Goal: Task Accomplishment & Management: Manage account settings

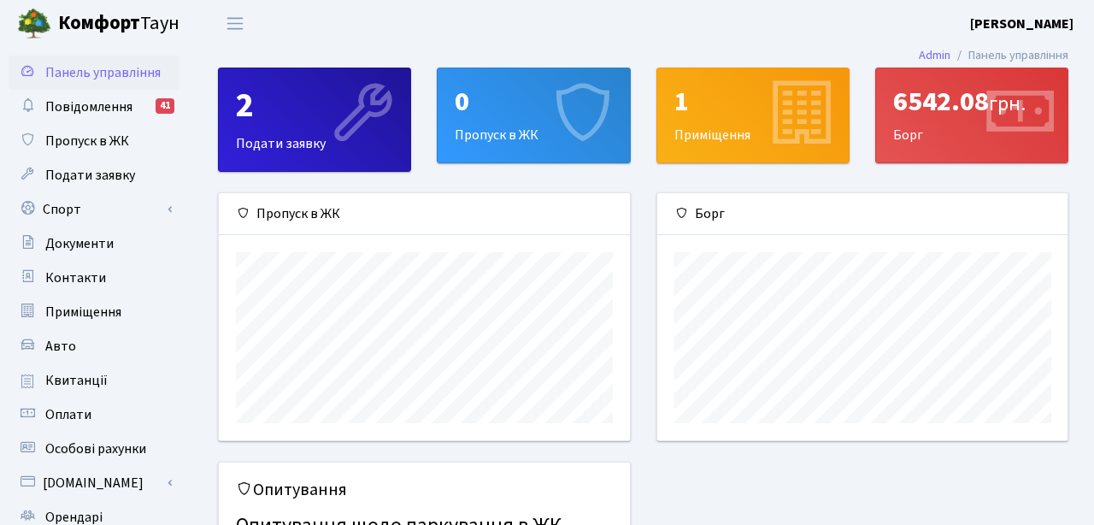
scroll to position [247, 410]
click at [90, 203] on link "Спорт" at bounding box center [94, 209] width 171 height 34
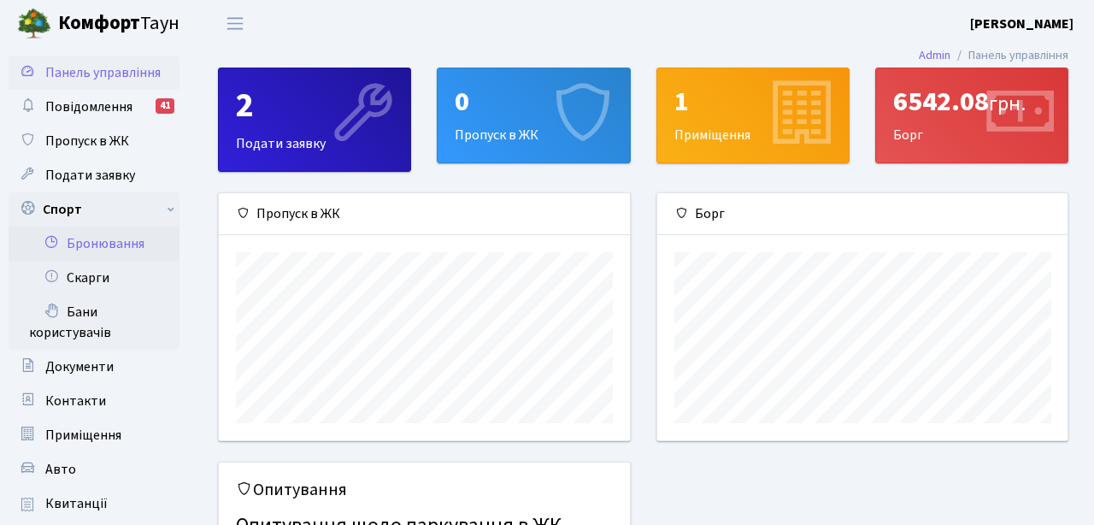
click at [102, 256] on link "Бронювання" at bounding box center [94, 244] width 171 height 34
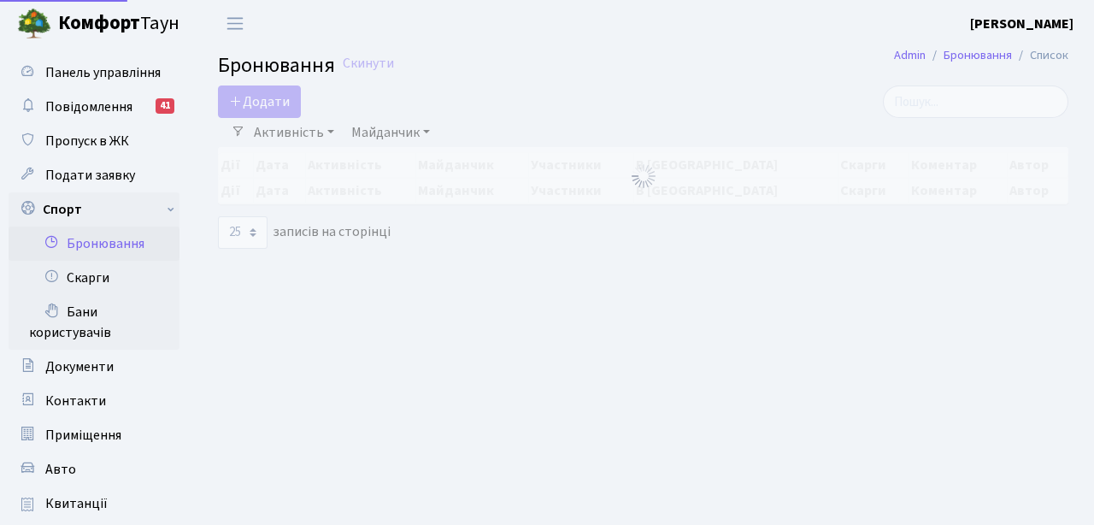
select select "25"
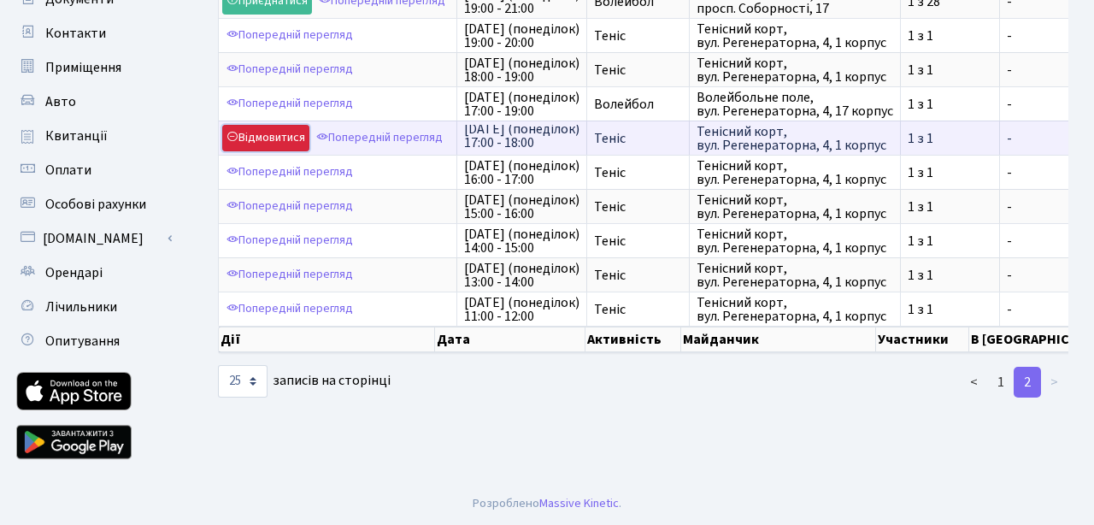
click at [288, 140] on link "Відмовитися" at bounding box center [265, 138] width 87 height 26
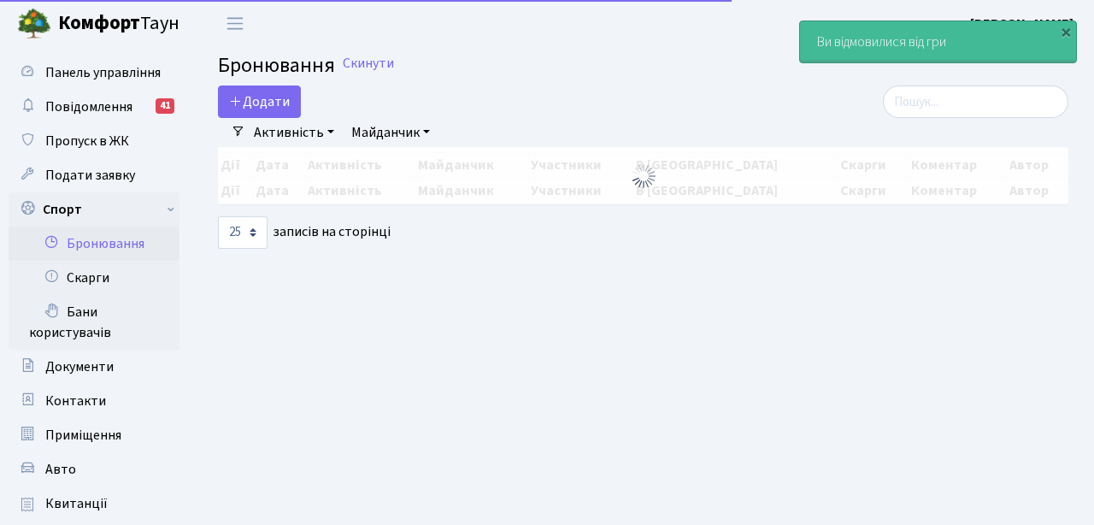
select select "25"
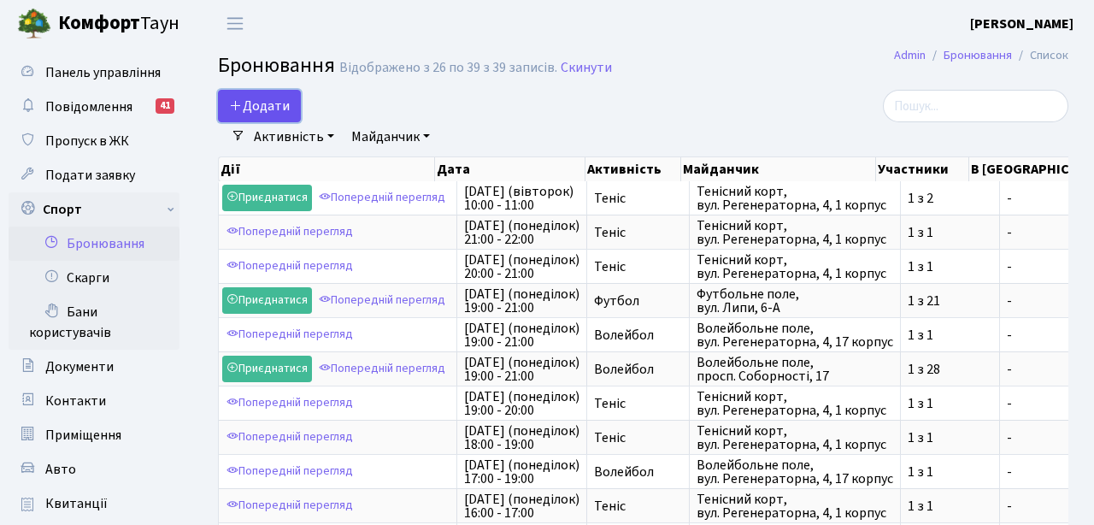
click at [238, 109] on icon "button" at bounding box center [236, 105] width 14 height 14
